Goal: Task Accomplishment & Management: Manage account settings

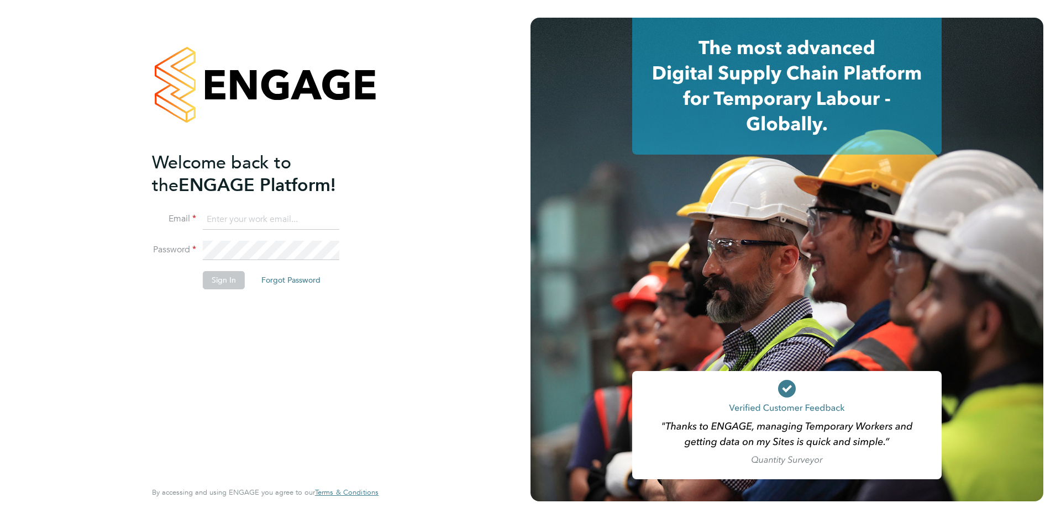
type input "support@engagelabs.io"
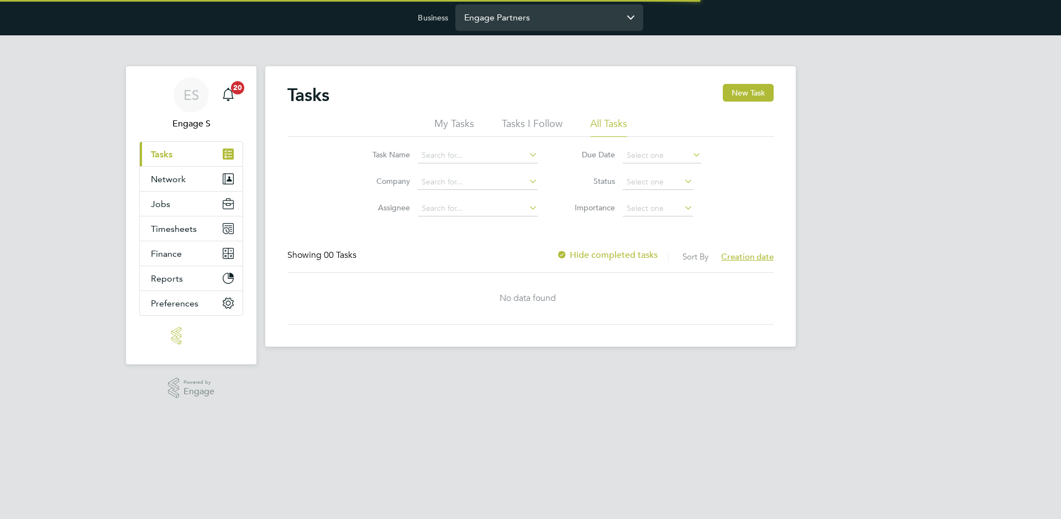
click at [513, 13] on input "Engage Partners" at bounding box center [549, 17] width 188 height 26
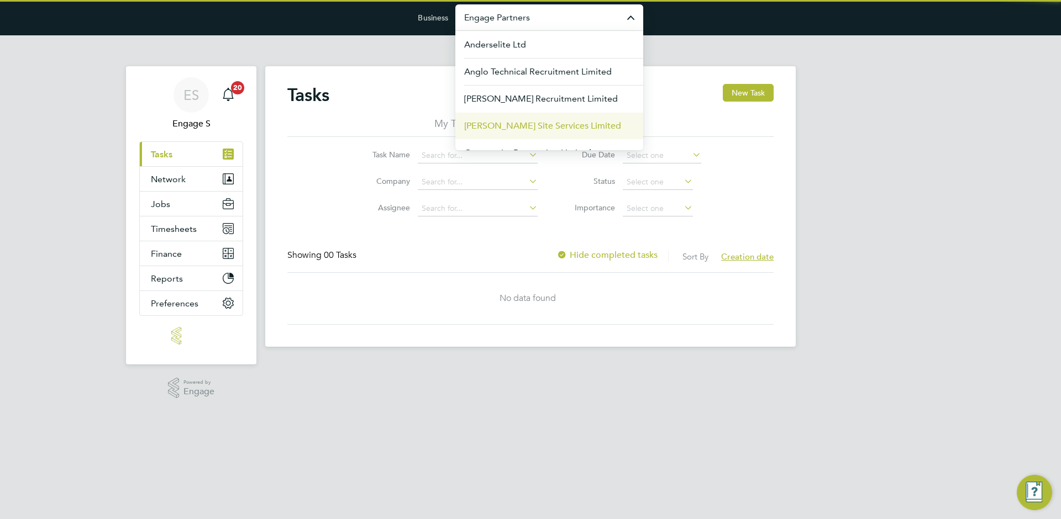
click at [509, 124] on span "[PERSON_NAME] Site Services Limited" at bounding box center [542, 125] width 157 height 13
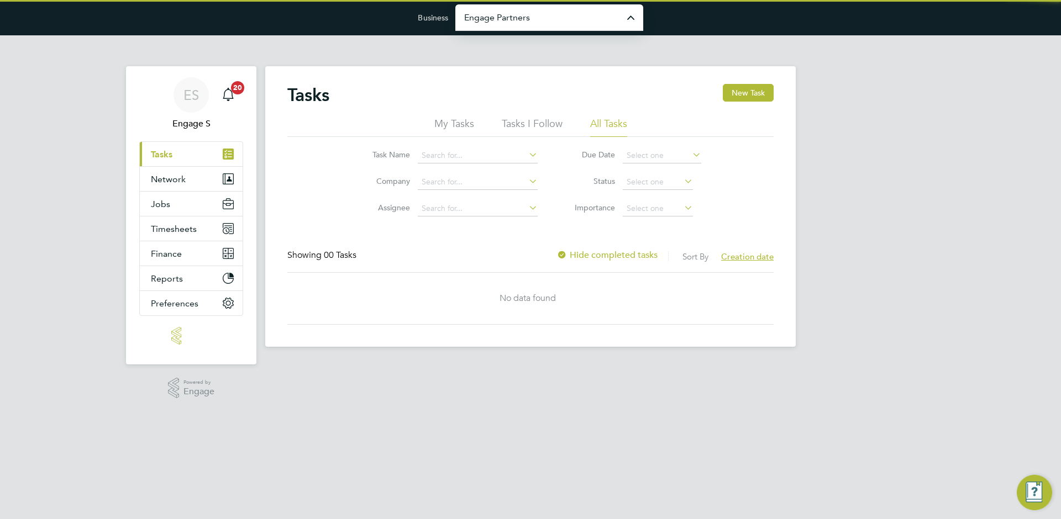
type input "[PERSON_NAME] Site Services Limited"
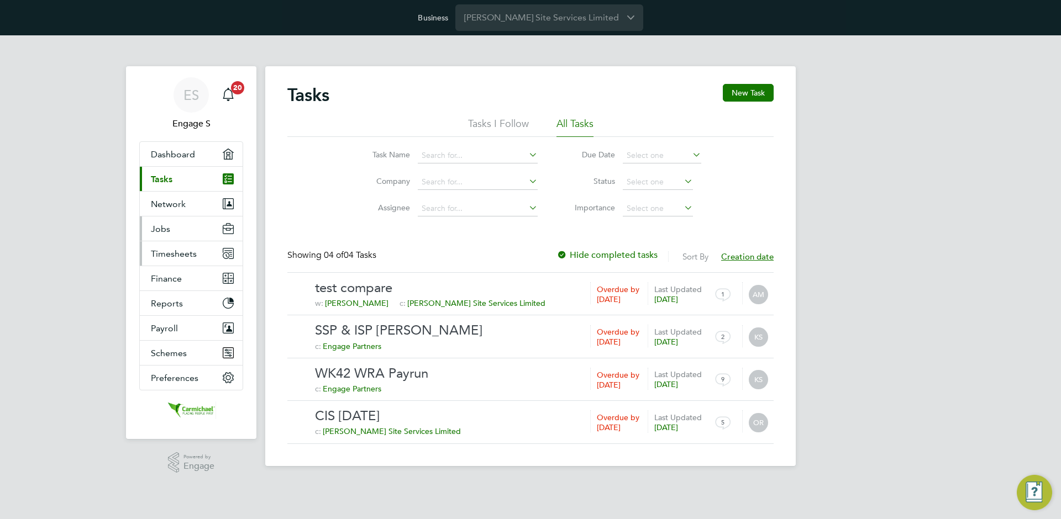
drag, startPoint x: 166, startPoint y: 232, endPoint x: 166, endPoint y: 245, distance: 13.3
click at [166, 233] on span "Jobs" at bounding box center [160, 229] width 19 height 10
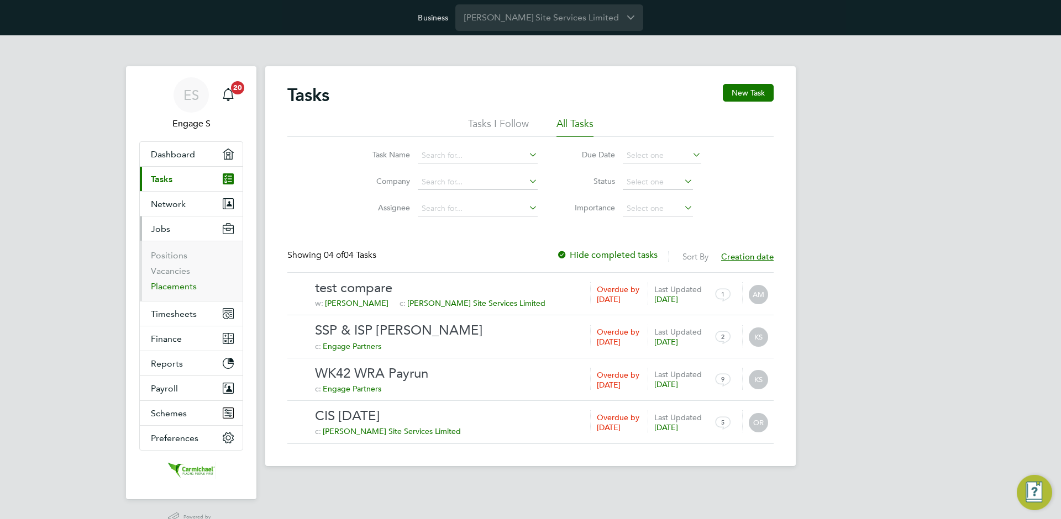
click at [159, 285] on link "Placements" at bounding box center [174, 286] width 46 height 10
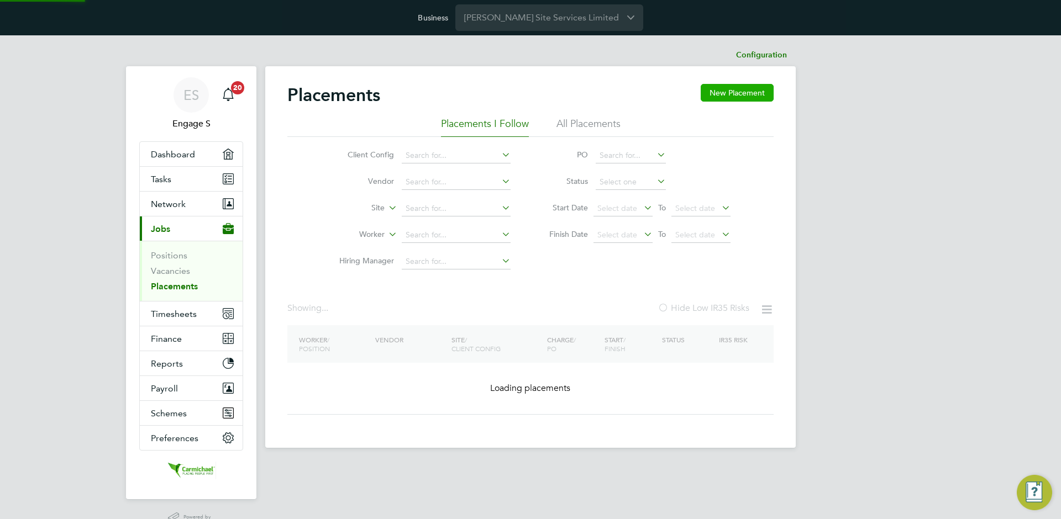
click at [740, 96] on button "New Placement" at bounding box center [736, 93] width 73 height 18
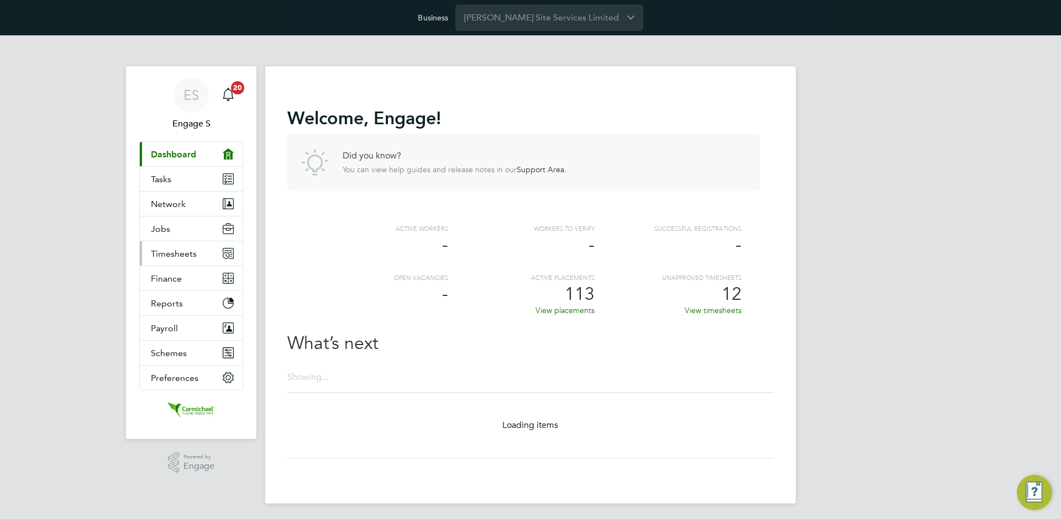
click at [173, 262] on button "Timesheets" at bounding box center [191, 253] width 103 height 24
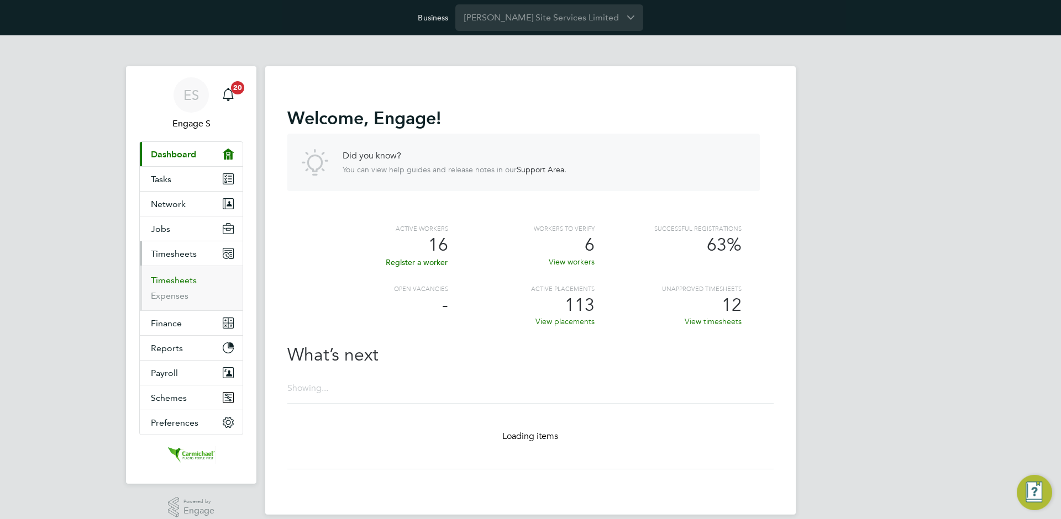
click at [189, 281] on link "Timesheets" at bounding box center [174, 280] width 46 height 10
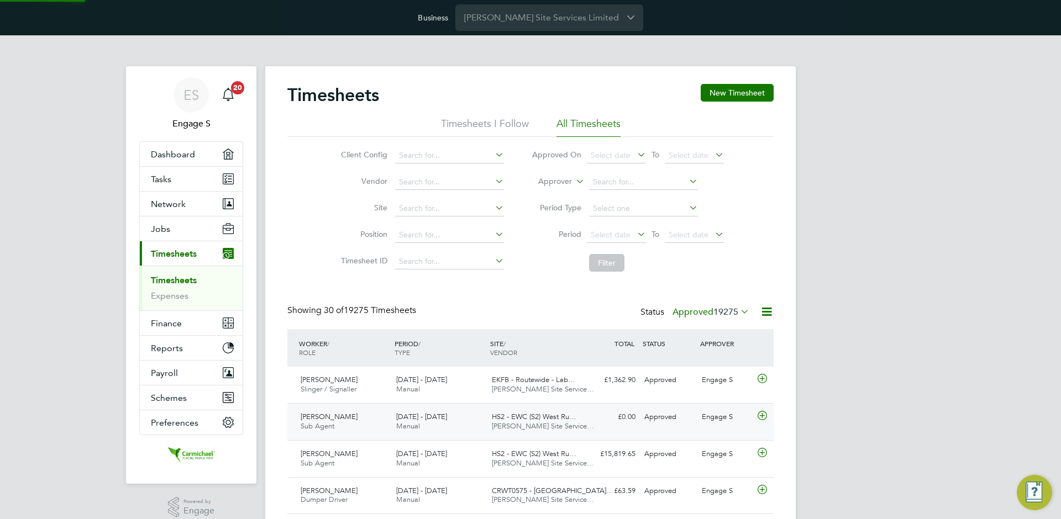
click at [635, 418] on div "£0.00 Approved" at bounding box center [610, 417] width 57 height 18
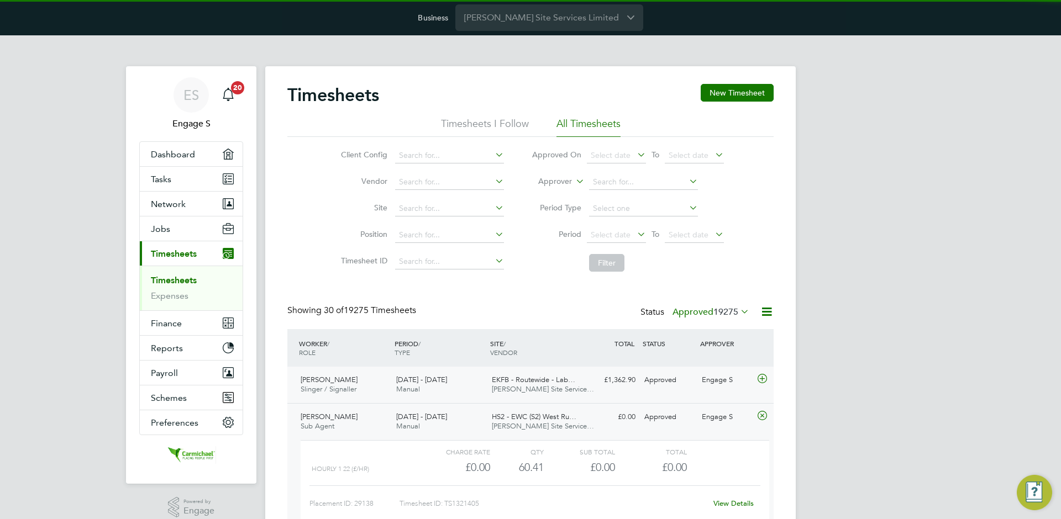
click at [668, 375] on div "Approved" at bounding box center [668, 380] width 57 height 18
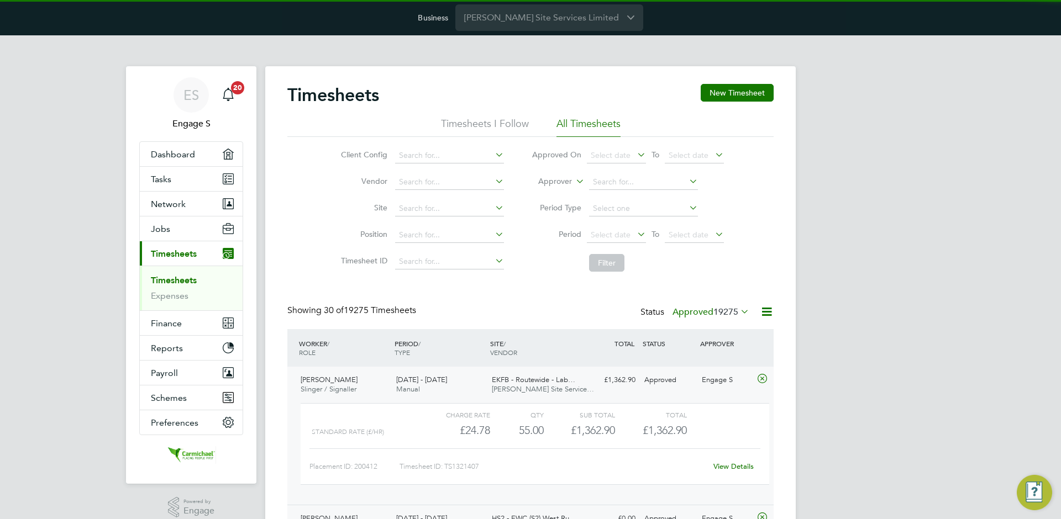
click at [738, 459] on div "View Details" at bounding box center [733, 467] width 54 height 18
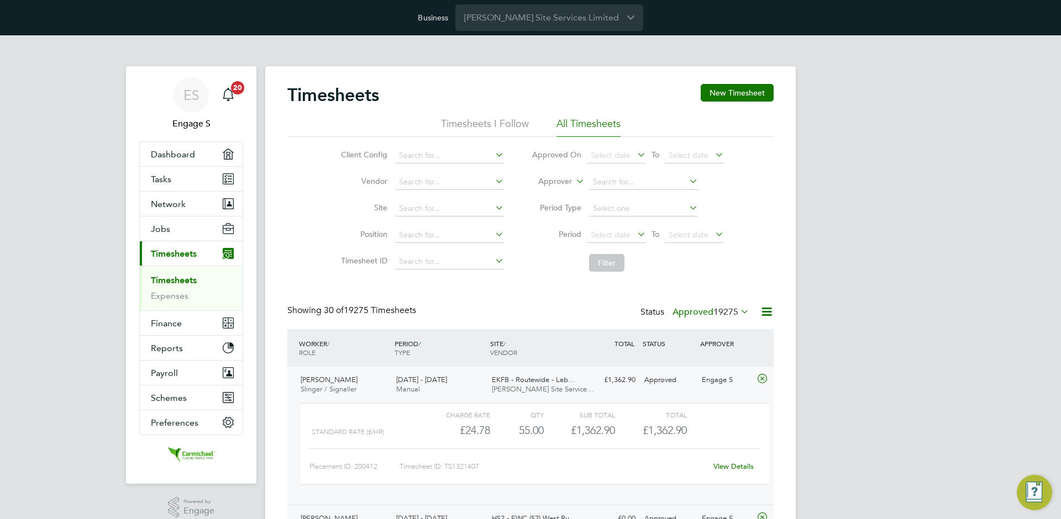
click at [741, 462] on link "View Details" at bounding box center [733, 466] width 40 height 9
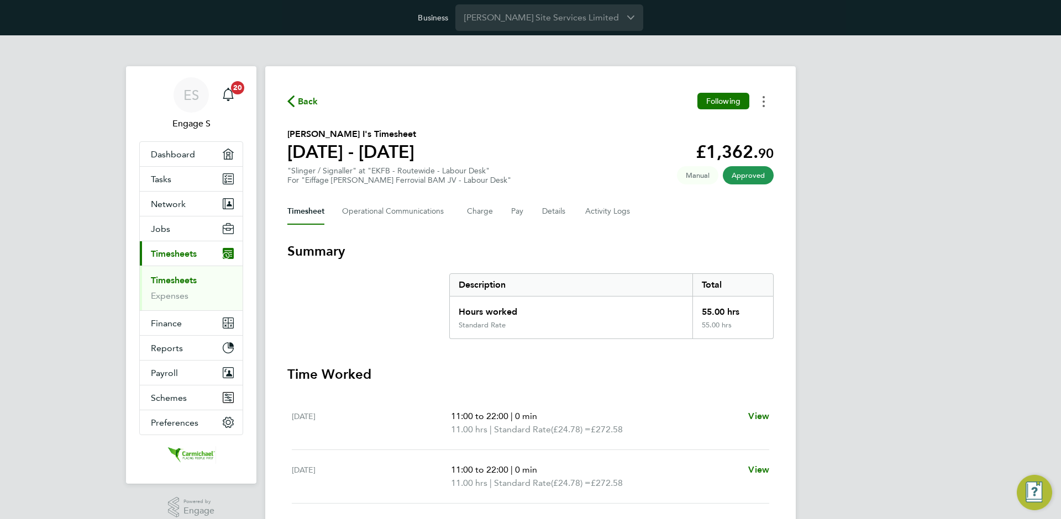
click at [770, 101] on button "Timesheets Menu" at bounding box center [763, 101] width 20 height 17
click at [746, 131] on link "Download timesheet" at bounding box center [707, 126] width 133 height 22
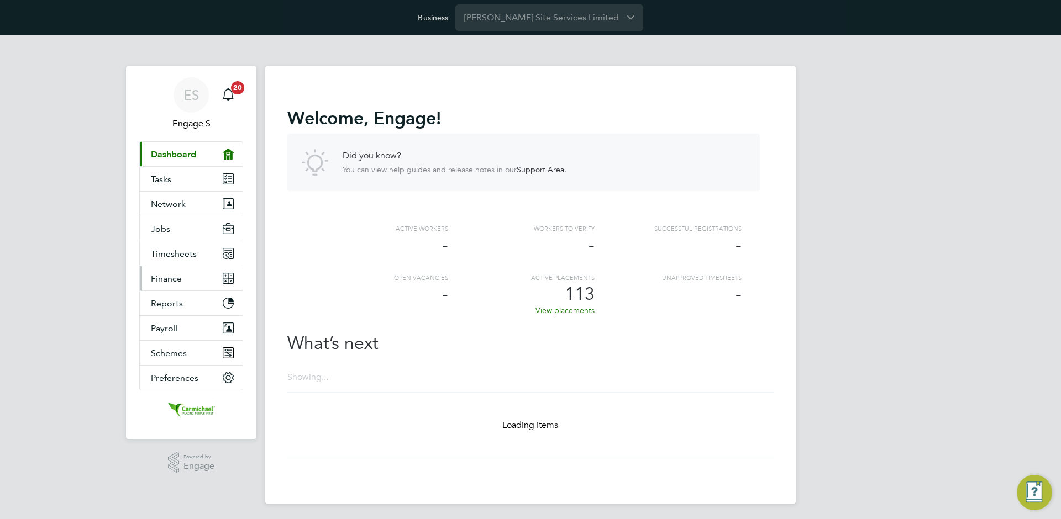
click at [203, 274] on button "Finance" at bounding box center [191, 278] width 103 height 24
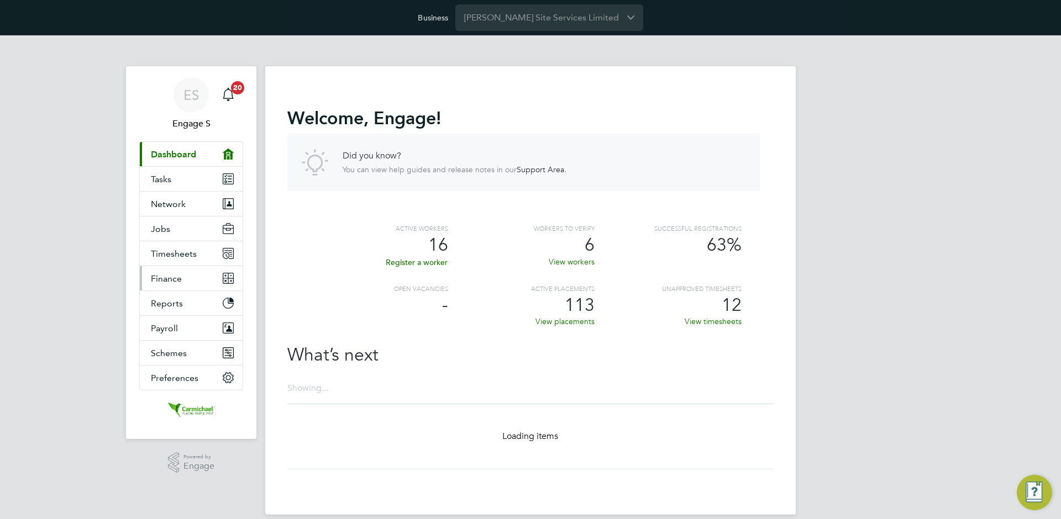
click at [196, 271] on button "Finance" at bounding box center [191, 278] width 103 height 24
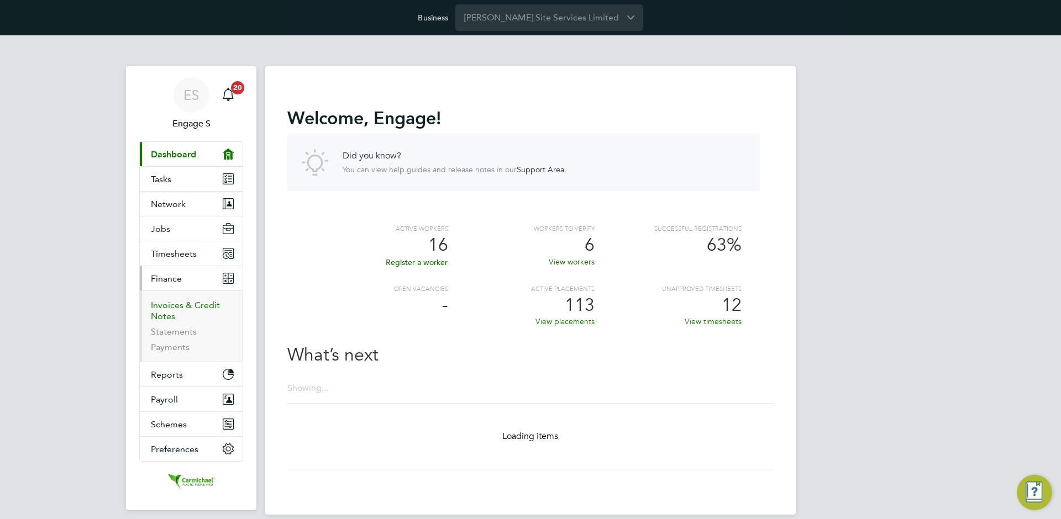
click at [174, 301] on link "Invoices & Credit Notes" at bounding box center [185, 311] width 69 height 22
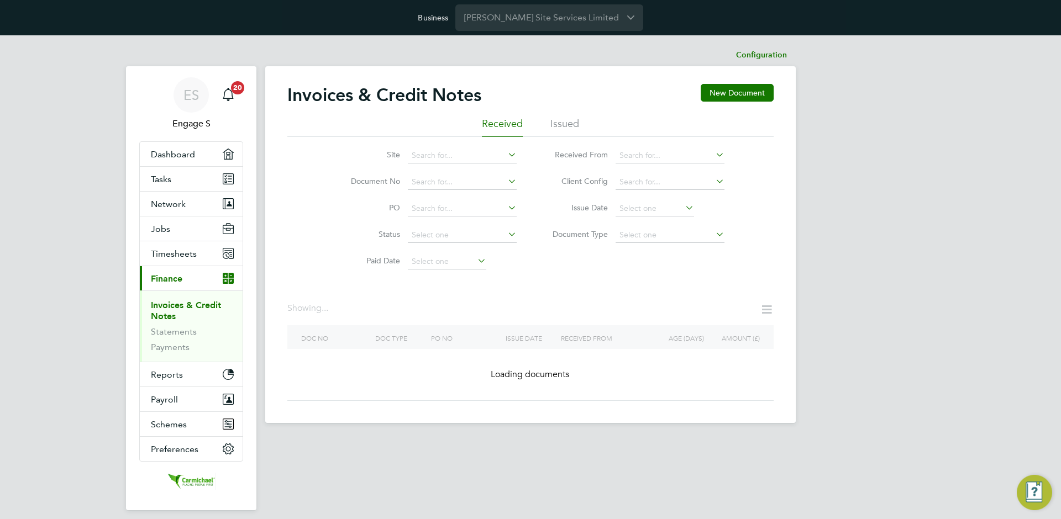
click at [561, 371] on div "Invoices & Credit Notes New Document Received Issued Site Document No PO Status…" at bounding box center [530, 242] width 486 height 317
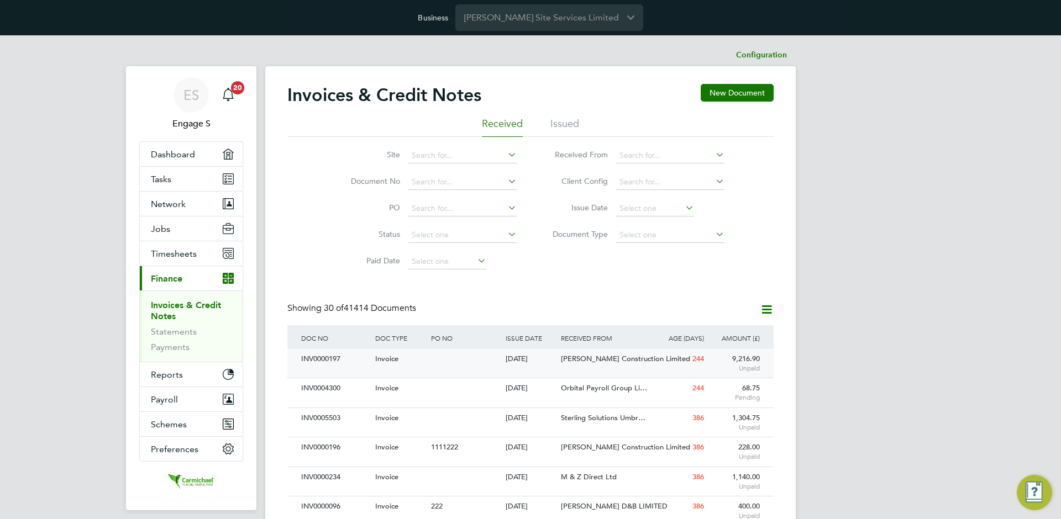
click at [451, 360] on div at bounding box center [465, 359] width 74 height 20
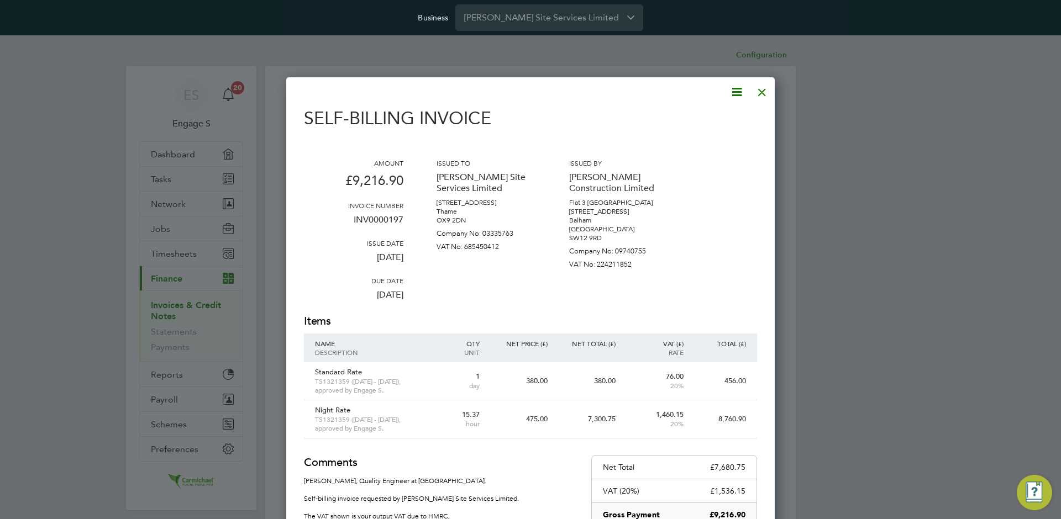
drag, startPoint x: 766, startPoint y: 95, endPoint x: 679, endPoint y: 130, distance: 94.2
click at [766, 95] on div at bounding box center [762, 90] width 20 height 20
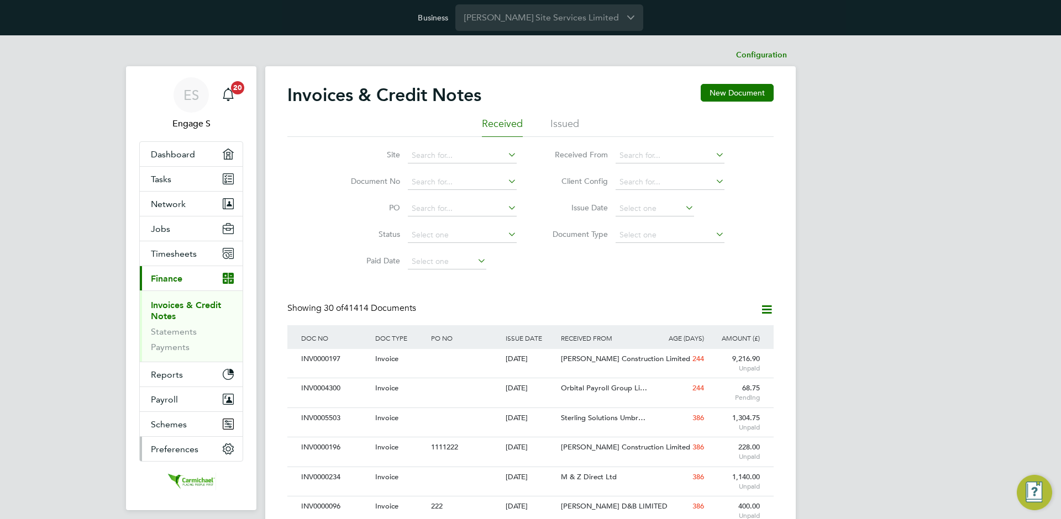
click at [191, 445] on span "Preferences" at bounding box center [175, 449] width 48 height 10
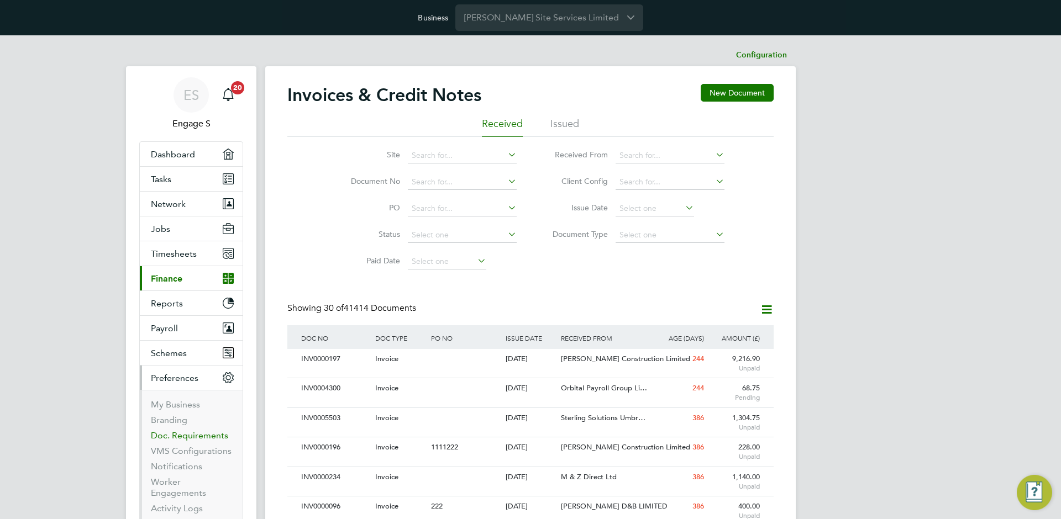
click at [193, 435] on link "Doc. Requirements" at bounding box center [189, 435] width 77 height 10
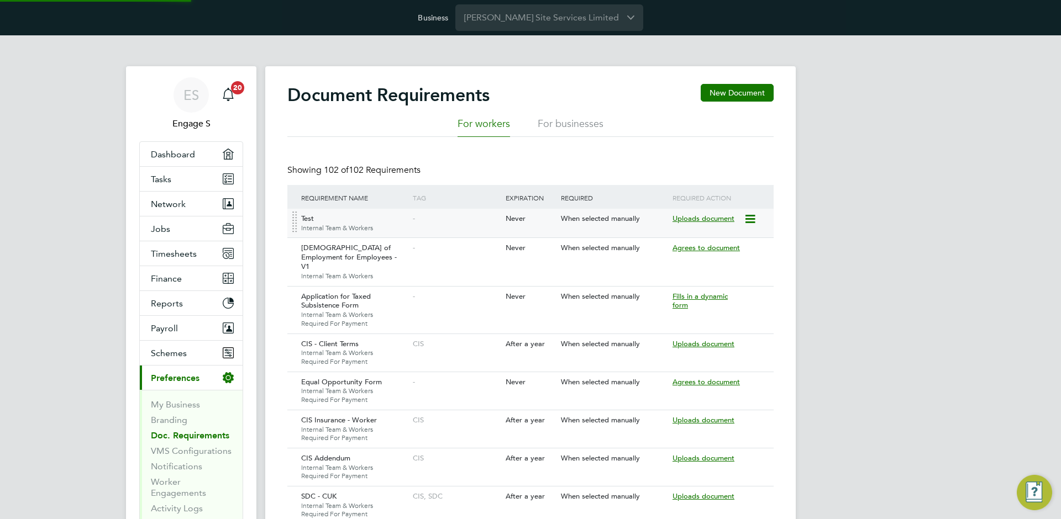
click at [539, 227] on div "Never" at bounding box center [531, 219] width 56 height 20
click at [620, 254] on div "When selected manually" at bounding box center [614, 248] width 112 height 20
click at [751, 244] on icon at bounding box center [749, 248] width 11 height 13
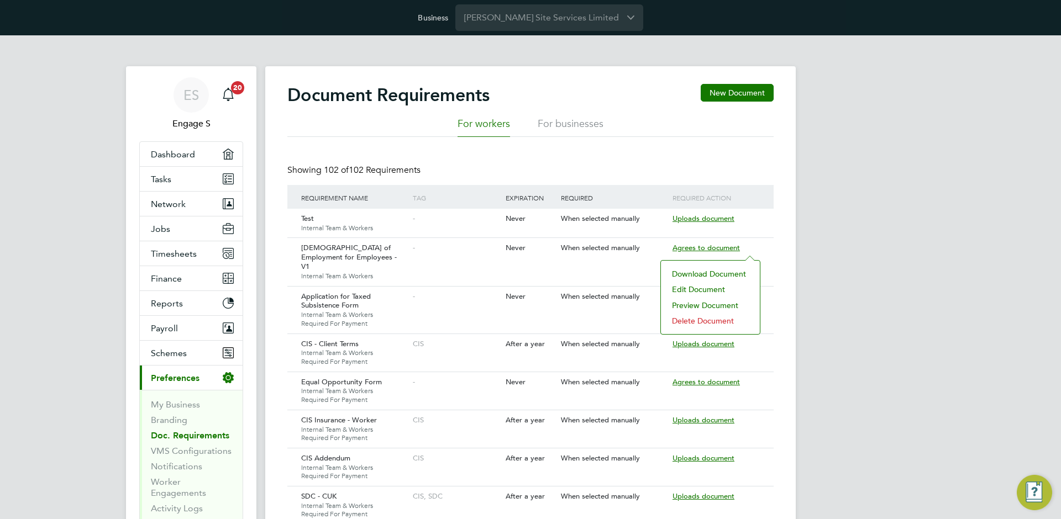
click at [709, 307] on li "Preview Document" at bounding box center [710, 305] width 88 height 15
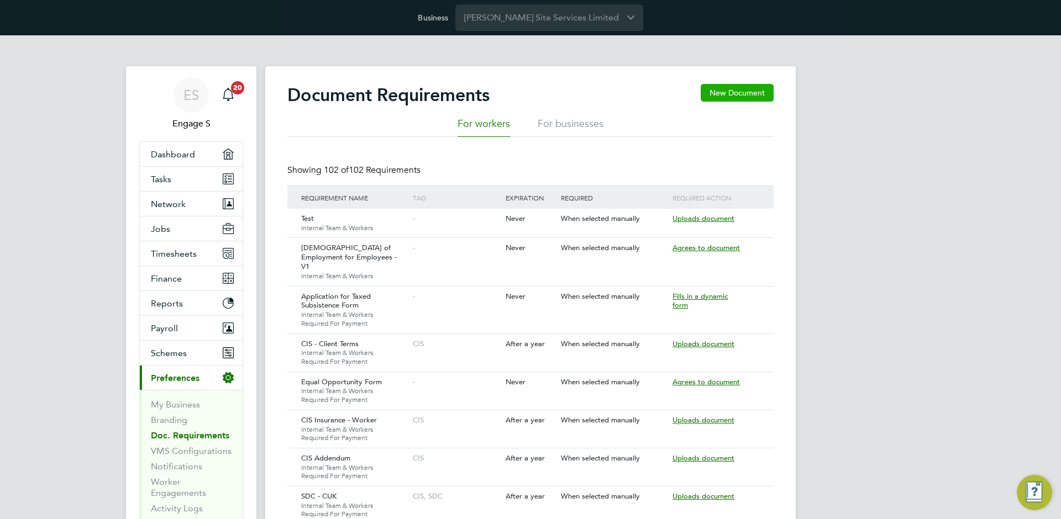
click at [756, 90] on button "New Document" at bounding box center [736, 93] width 73 height 18
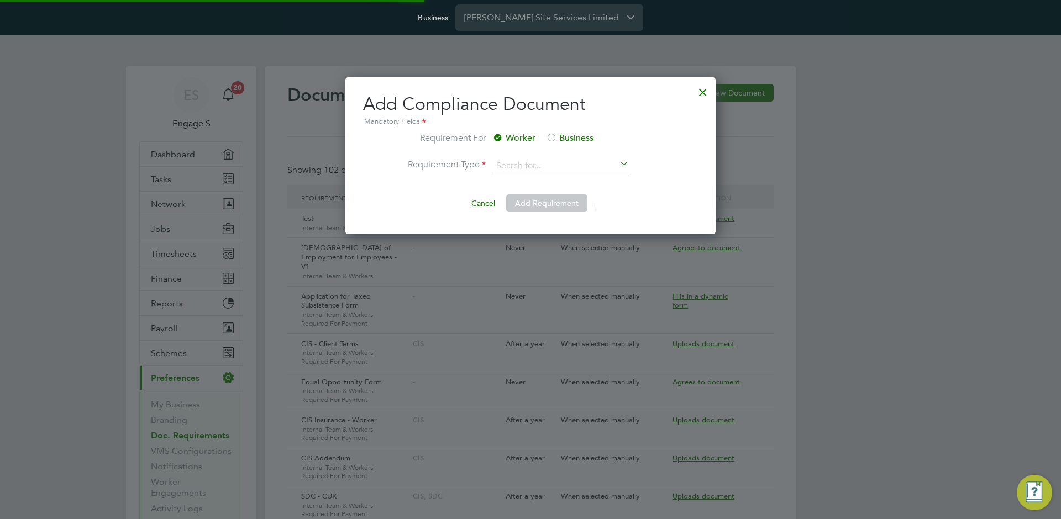
scroll to position [157, 371]
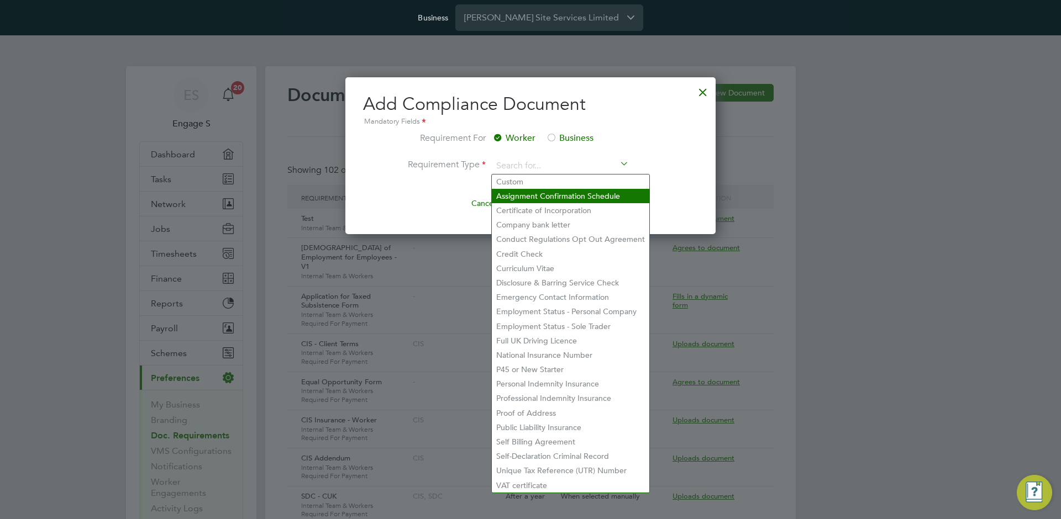
click at [535, 183] on li "Custom" at bounding box center [570, 182] width 157 height 14
type input "Custom"
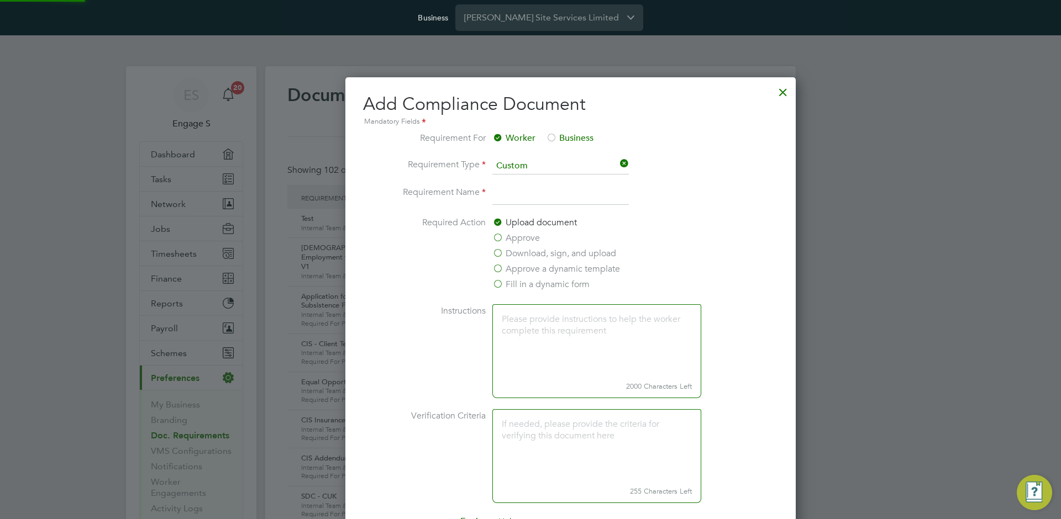
scroll to position [940, 531]
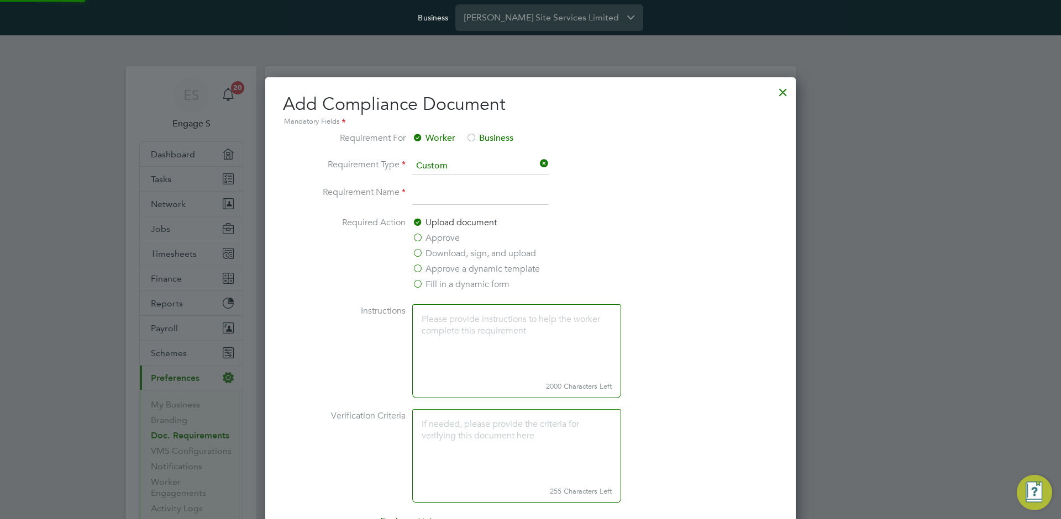
click at [507, 203] on input at bounding box center [480, 196] width 136 height 20
paste input "[DEMOGRAPHIC_DATA] of Employment for Employees - V1"
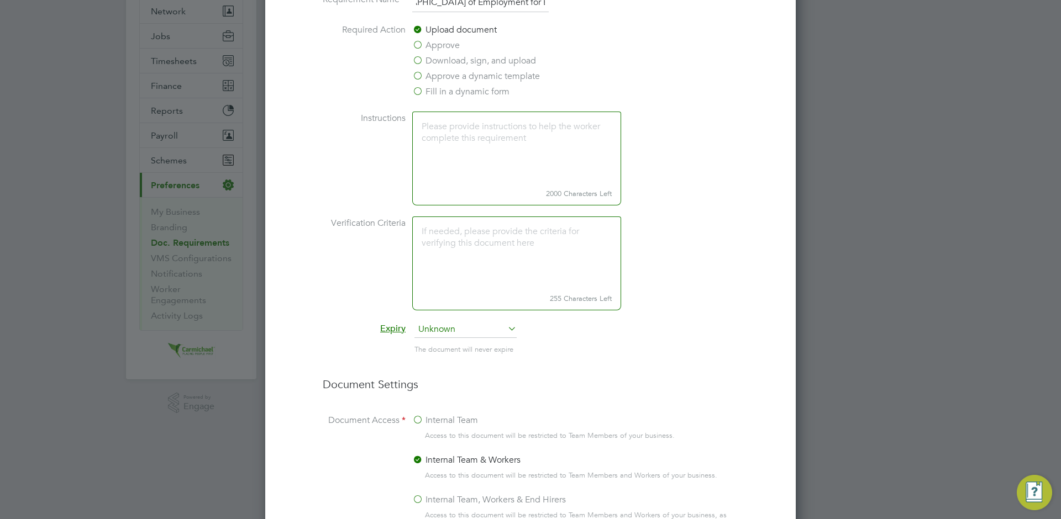
type input "[DEMOGRAPHIC_DATA] of Employment for Employees - V1"
click at [453, 52] on label "Approve" at bounding box center [436, 45] width 48 height 13
click at [0, 0] on input "Approve" at bounding box center [0, 0] width 0 height 0
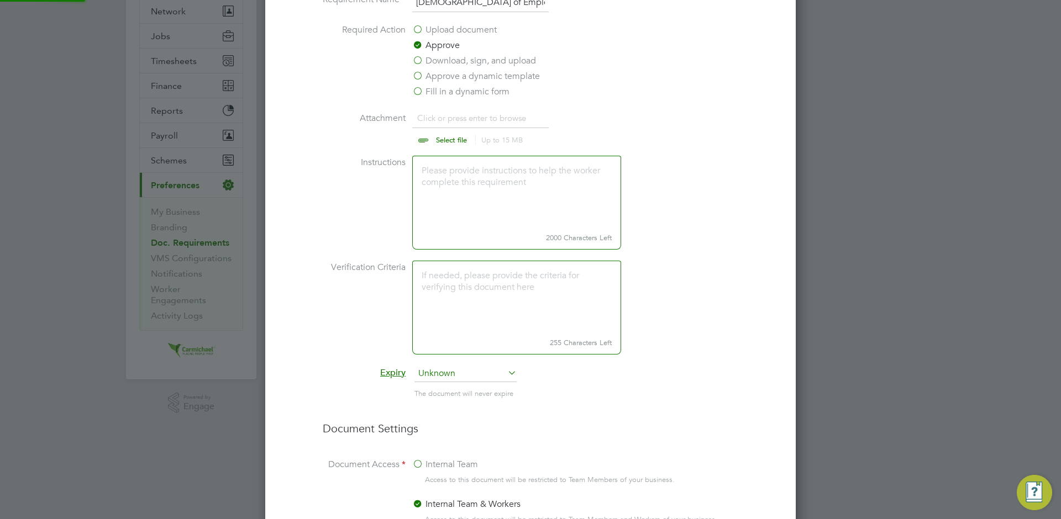
scroll to position [17, 137]
click at [464, 135] on input "file" at bounding box center [461, 128] width 173 height 33
type input "C:\fakepath\[DEMOGRAPHIC_DATA] of Employment For Employees (WRA).html"
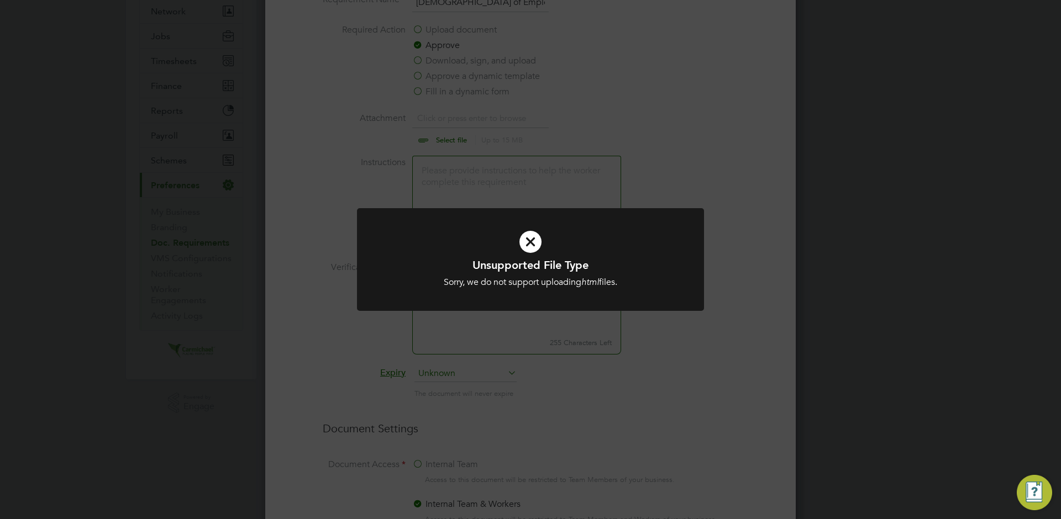
click at [651, 184] on div "Unsupported File Type Sorry, we do not support uploading html files. Cancel Okay" at bounding box center [530, 259] width 1061 height 519
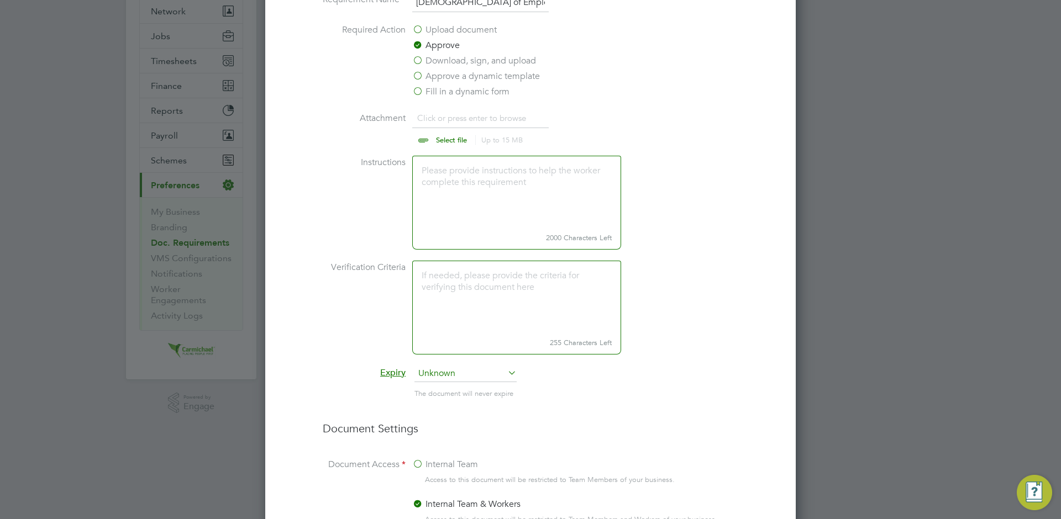
click at [452, 67] on label "Download, sign, and upload" at bounding box center [474, 60] width 124 height 13
click at [0, 0] on input "Download, sign, and upload" at bounding box center [0, 0] width 0 height 0
click at [446, 83] on label "Approve a dynamic template" at bounding box center [476, 76] width 128 height 13
click at [0, 0] on input "Approve a dynamic template" at bounding box center [0, 0] width 0 height 0
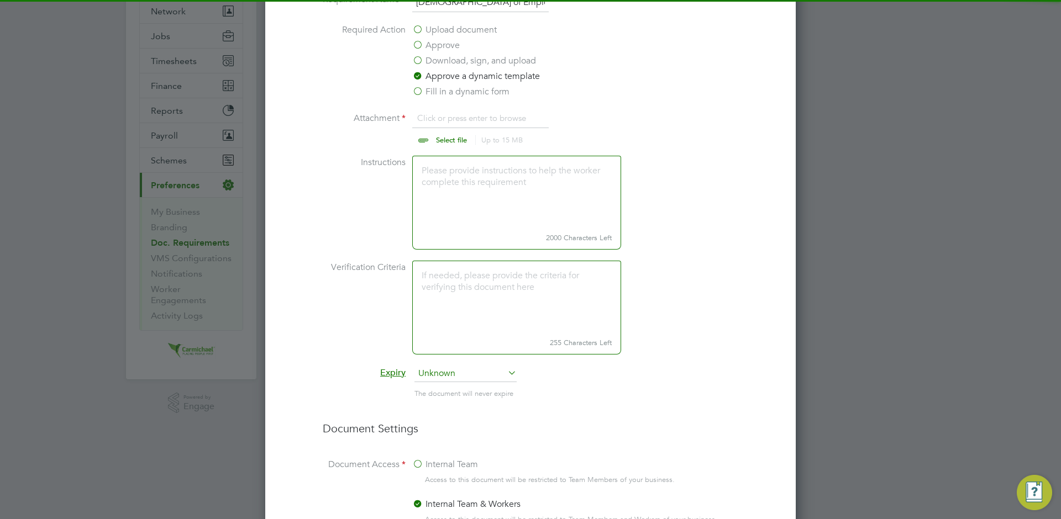
click at [444, 145] on input "file" at bounding box center [461, 128] width 173 height 33
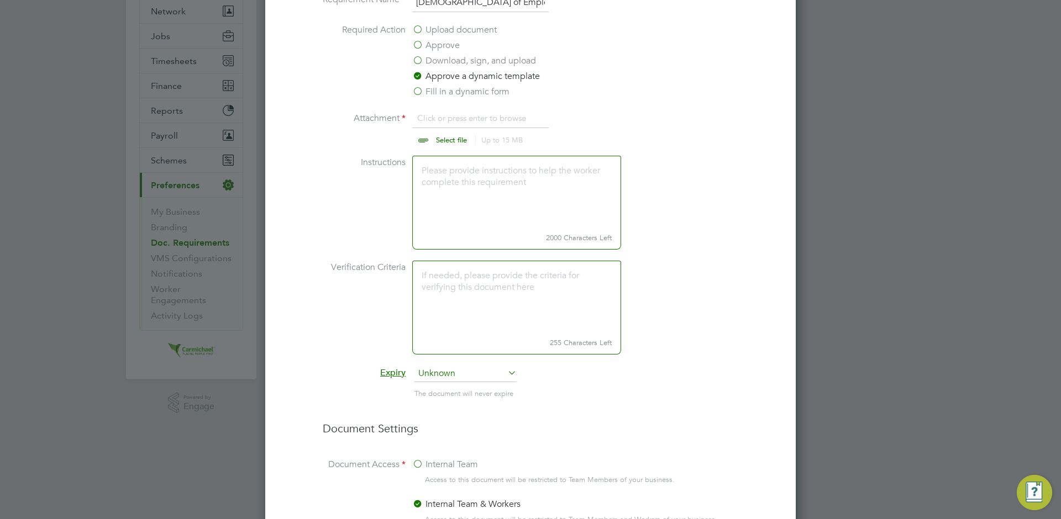
type input "C:\fakepath\[DEMOGRAPHIC_DATA] of Employment For Employees (WRA).html"
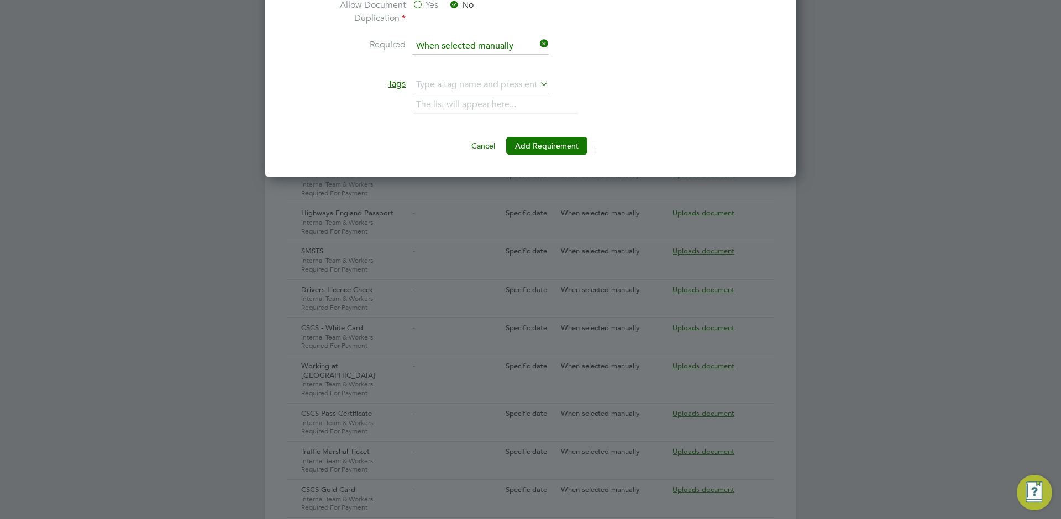
scroll to position [860, 0]
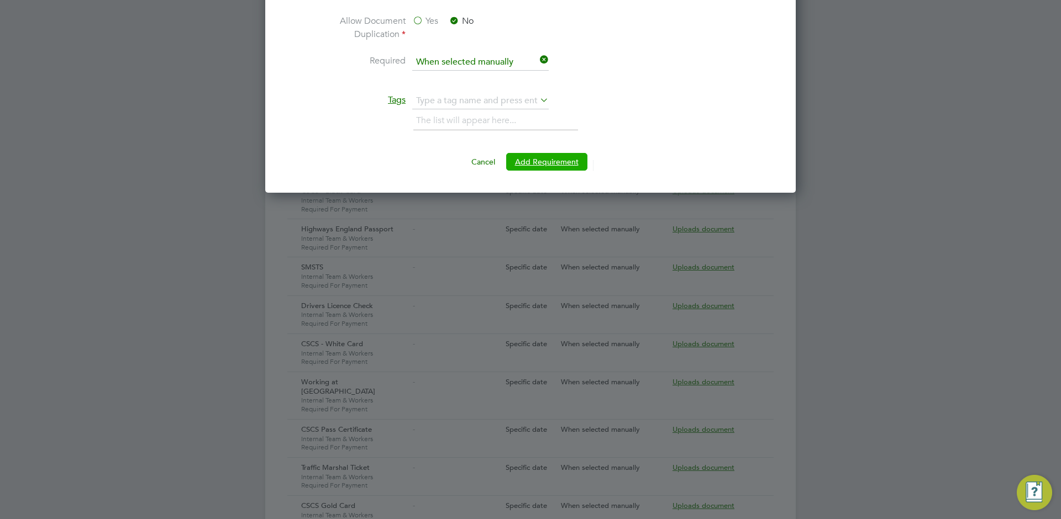
click at [562, 164] on button "Add Requirement" at bounding box center [546, 162] width 81 height 18
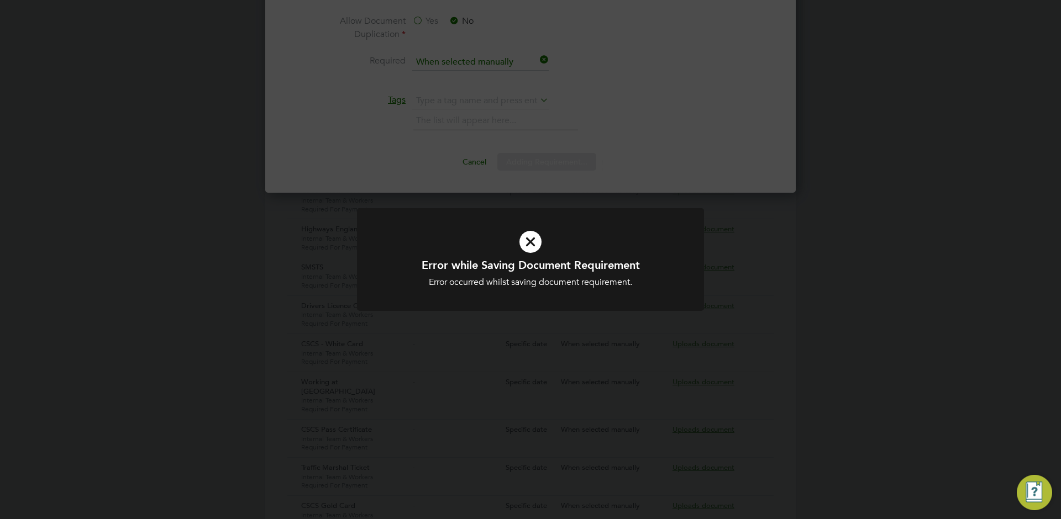
click at [618, 157] on div "Error while Saving Document Requirement Error occurred whilst saving document r…" at bounding box center [530, 259] width 1061 height 519
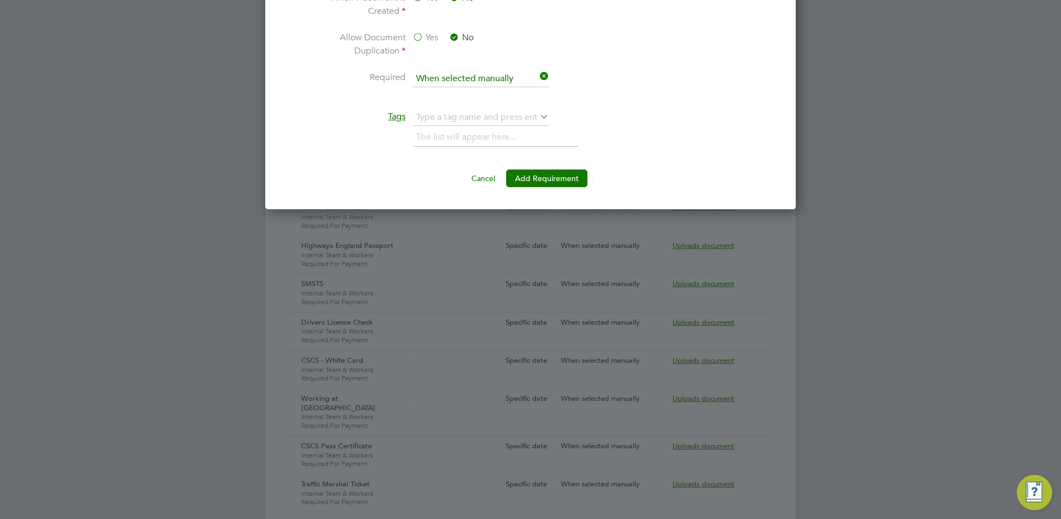
scroll to position [819, 0]
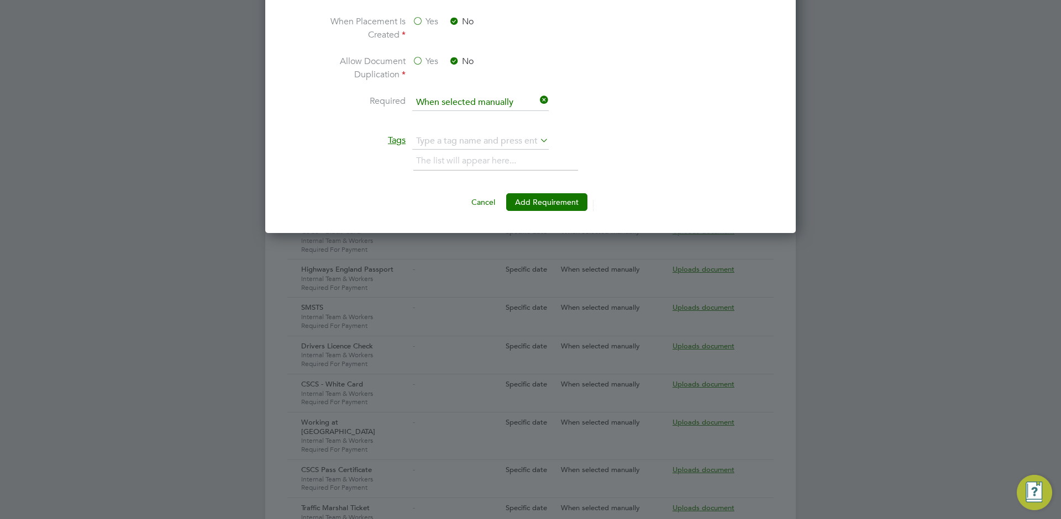
click at [619, 160] on div "The list will appear here..." at bounding box center [575, 162] width 325 height 22
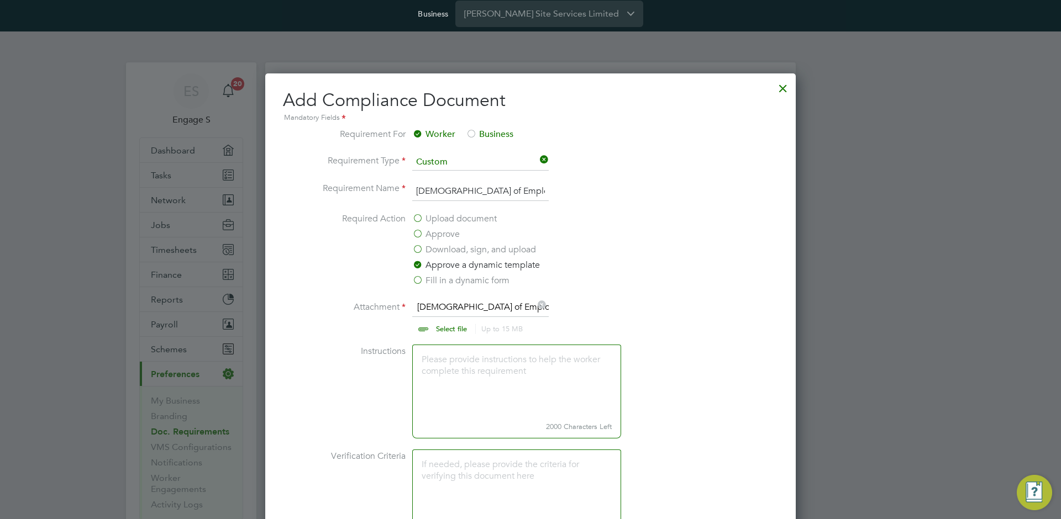
scroll to position [0, 0]
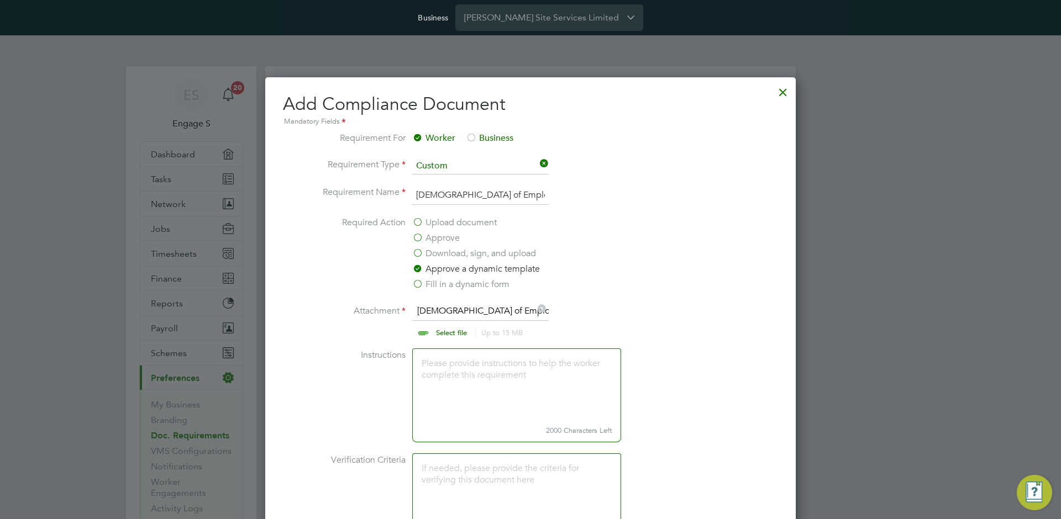
click at [781, 94] on div at bounding box center [783, 90] width 20 height 20
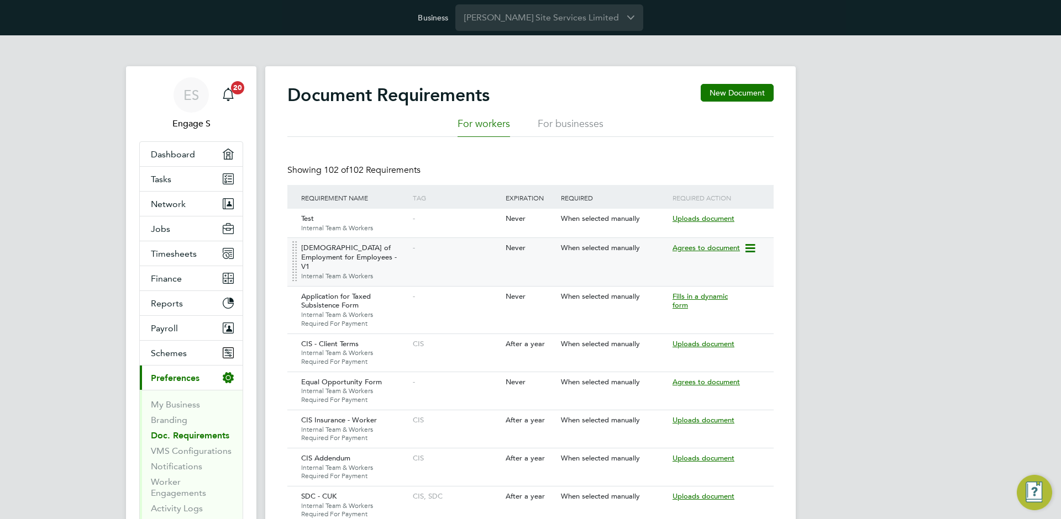
click at [755, 246] on icon at bounding box center [749, 248] width 11 height 13
click at [718, 285] on li "Edit Document" at bounding box center [710, 289] width 88 height 15
type input "[DEMOGRAPHIC_DATA] of Employment for Employees - V1"
type input "When selected manually"
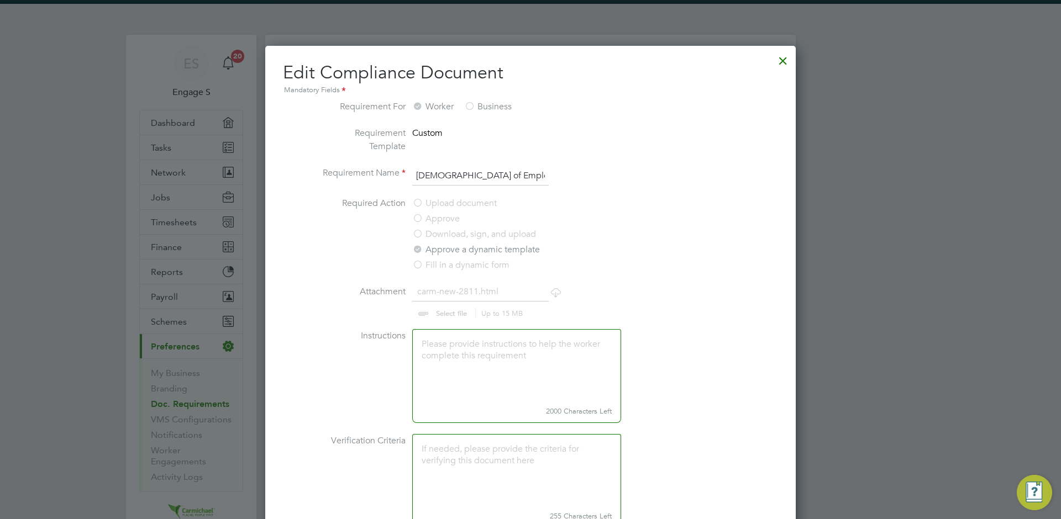
click at [553, 299] on icon at bounding box center [556, 293] width 14 height 14
click at [781, 61] on div at bounding box center [783, 58] width 20 height 20
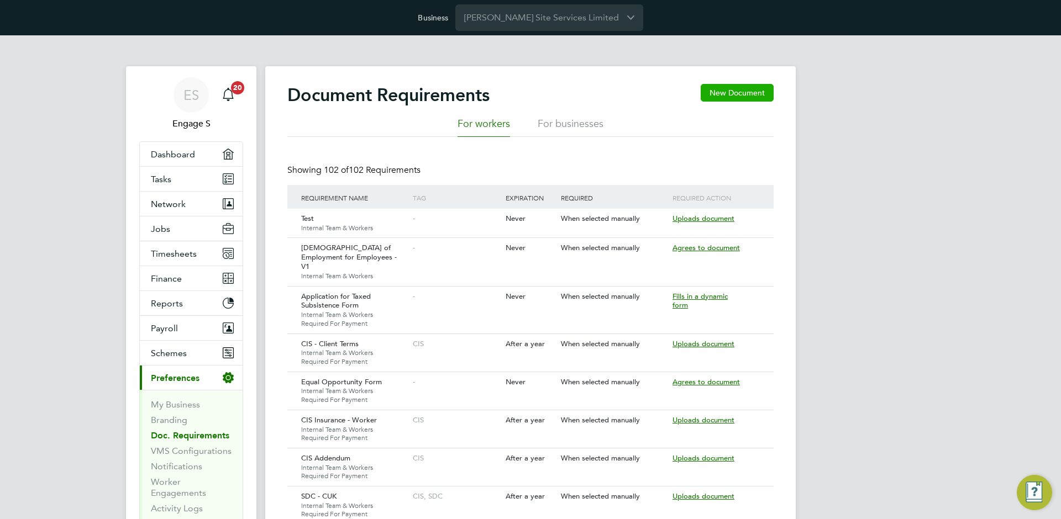
click at [725, 90] on button "New Document" at bounding box center [736, 93] width 73 height 18
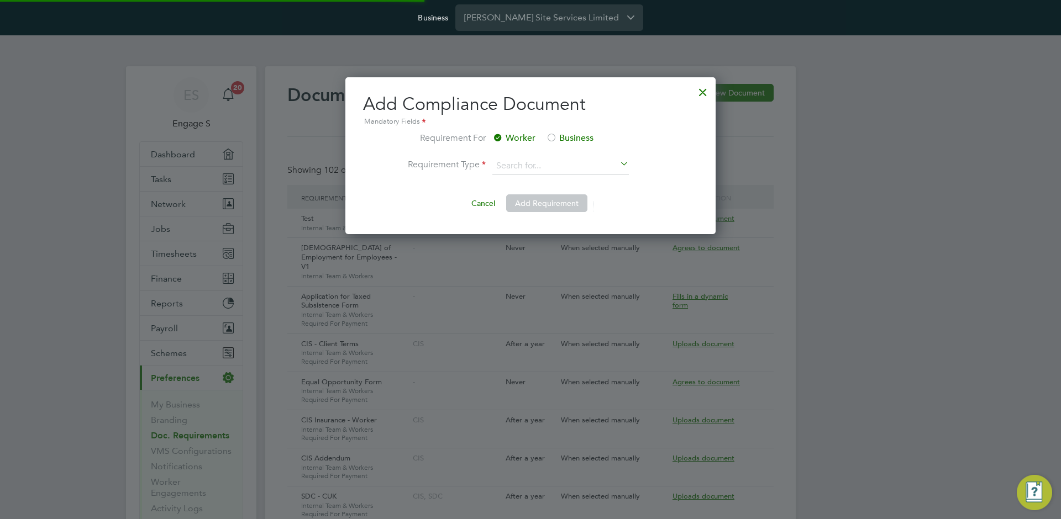
scroll to position [157, 371]
click at [535, 181] on li "Custom" at bounding box center [570, 182] width 157 height 14
type input "Custom"
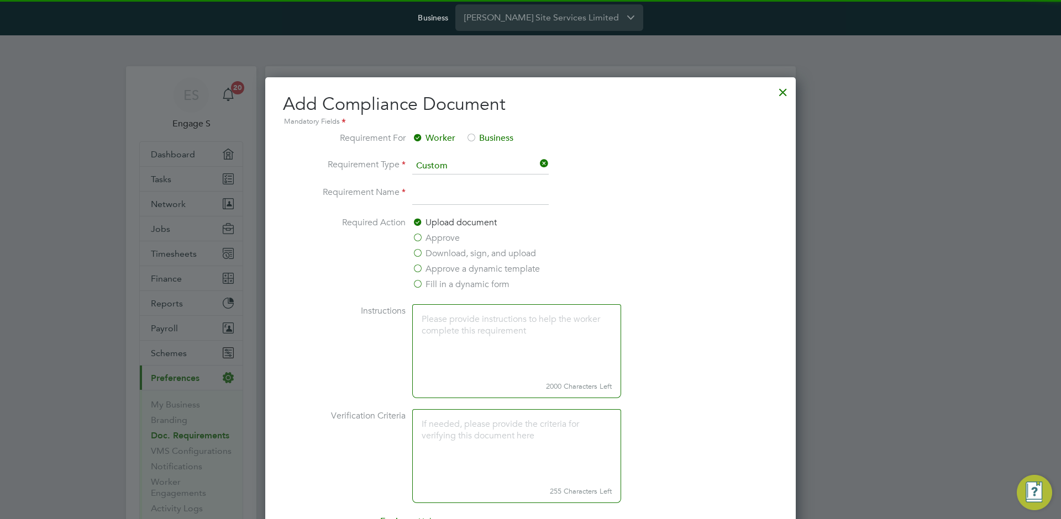
click at [508, 204] on input at bounding box center [480, 196] width 136 height 20
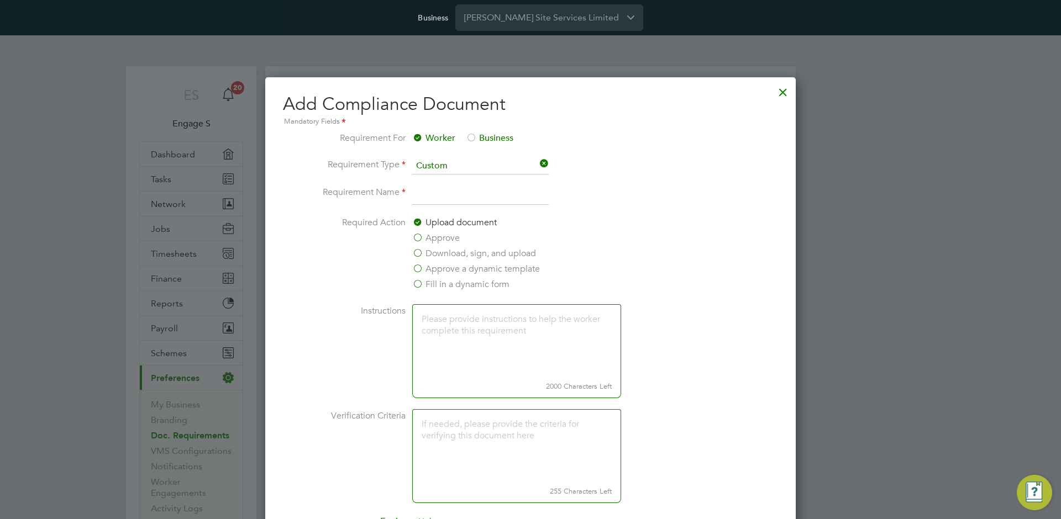
paste input "[DEMOGRAPHIC_DATA] of Employment for Employees - V1"
type input "[DEMOGRAPHIC_DATA] of Employment for Employees - V2"
click at [452, 276] on label "Approve a dynamic template" at bounding box center [476, 268] width 128 height 13
click at [0, 0] on input "Approve a dynamic template" at bounding box center [0, 0] width 0 height 0
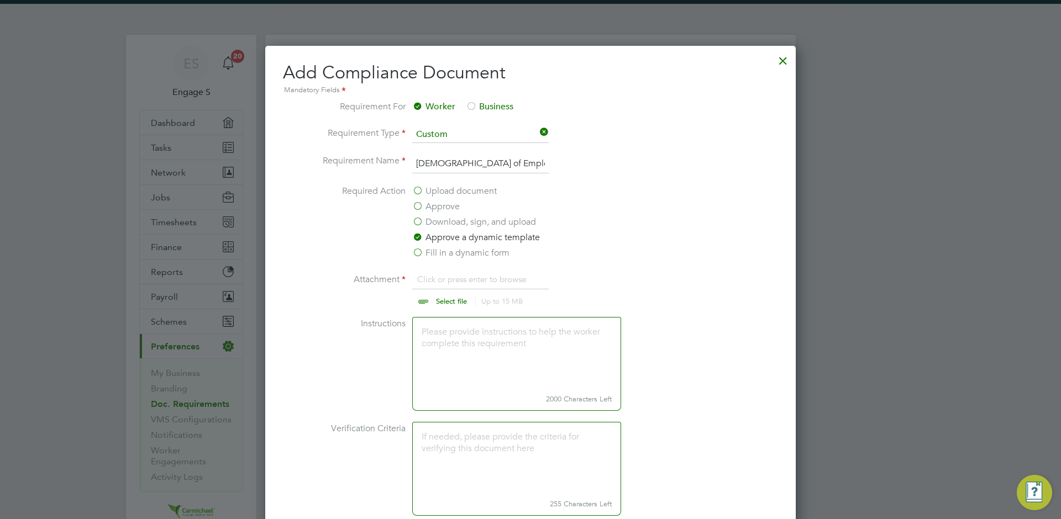
click at [455, 286] on input "file" at bounding box center [461, 289] width 173 height 33
type input "C:\fakepath\[DEMOGRAPHIC_DATA] of Employment For Employees (WRA).html"
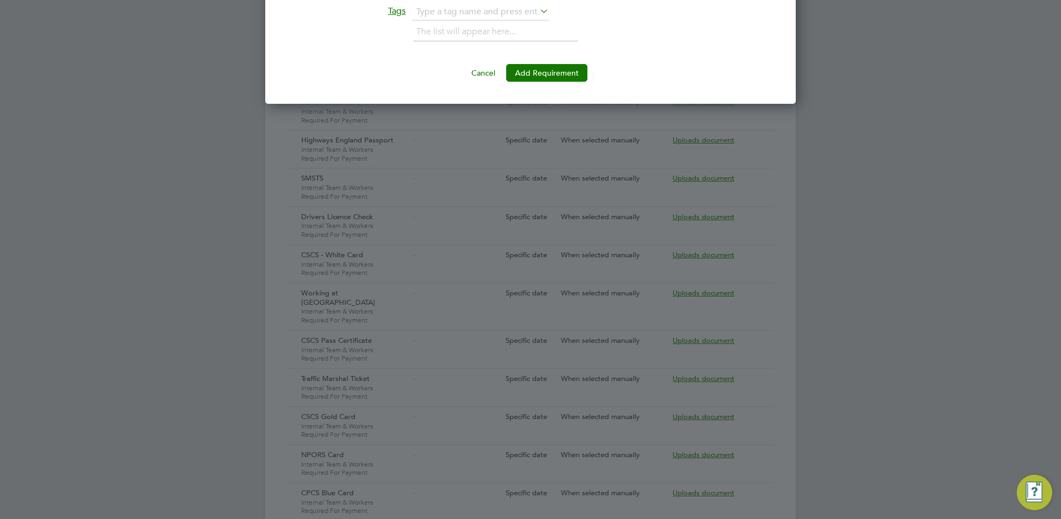
click at [539, 82] on button "Add Requirement" at bounding box center [546, 73] width 81 height 18
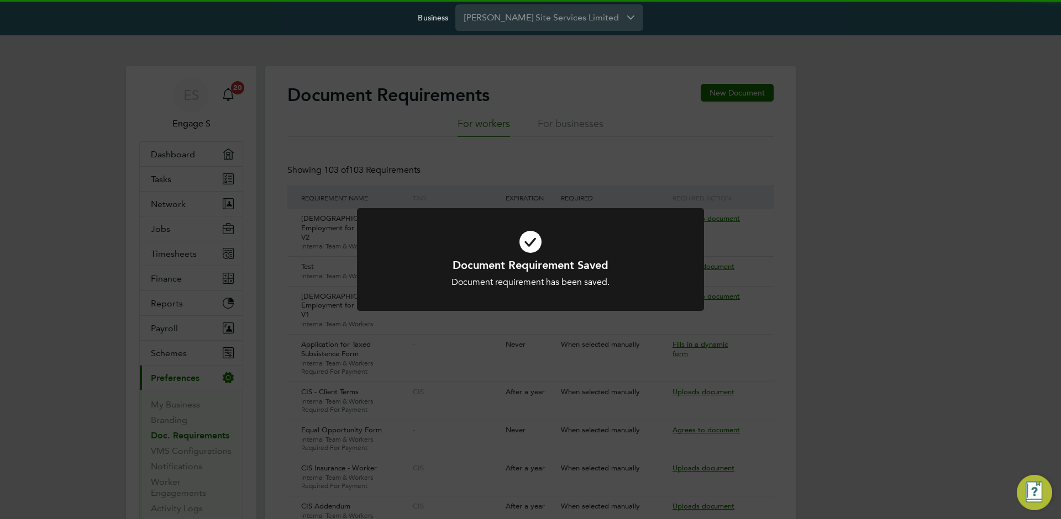
click at [840, 260] on div "Document Requirement Saved Document requirement has been saved. Cancel Okay" at bounding box center [530, 259] width 1061 height 519
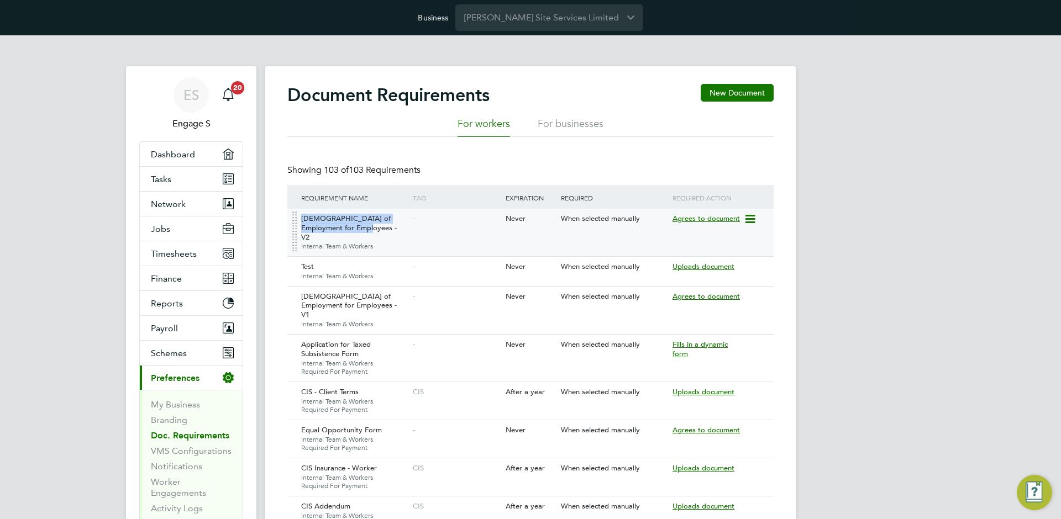
drag, startPoint x: 299, startPoint y: 218, endPoint x: 351, endPoint y: 225, distance: 52.4
click at [351, 225] on div "[DEMOGRAPHIC_DATA] of Employment for Employees - V2 Internal Team & Workers" at bounding box center [354, 233] width 112 height 48
copy div "[DEMOGRAPHIC_DATA] of Employment for Employees - V2"
